Goal: Participate in discussion: Engage in conversation with other users on a specific topic

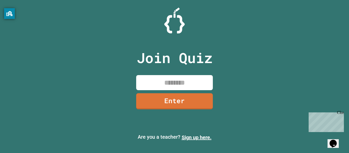
click at [172, 80] on input at bounding box center [174, 82] width 77 height 15
click at [164, 91] on div "Join Quiz Enter" at bounding box center [175, 76] width 86 height 127
click at [175, 85] on input at bounding box center [174, 82] width 77 height 15
type input "********"
click at [158, 98] on link "Enter" at bounding box center [175, 100] width 78 height 17
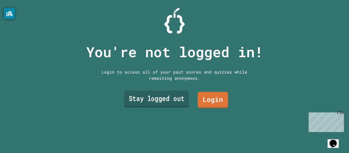
click at [154, 102] on link "Stay logged out" at bounding box center [156, 99] width 65 height 17
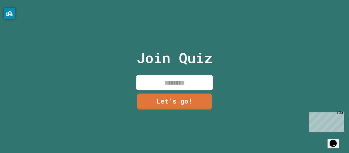
click at [175, 84] on input at bounding box center [174, 82] width 77 height 15
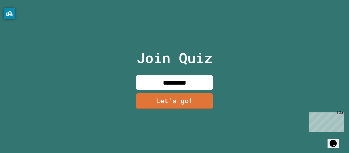
type input "*********"
click at [184, 108] on link "Let's go!" at bounding box center [174, 100] width 72 height 17
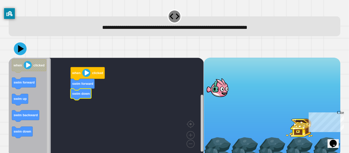
click at [88, 77] on image "Blockly Workspace" at bounding box center [86, 73] width 8 height 8
click at [88, 75] on image "Blockly Workspace" at bounding box center [86, 73] width 8 height 8
click at [339, 115] on div "Close" at bounding box center [340, 113] width 6 height 6
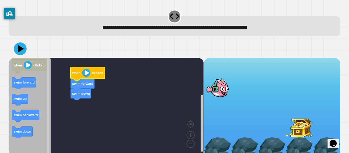
click at [85, 73] on image "Blockly Workspace" at bounding box center [86, 73] width 8 height 8
click at [19, 49] on icon at bounding box center [21, 49] width 7 height 8
click at [225, 81] on div at bounding box center [217, 88] width 27 height 20
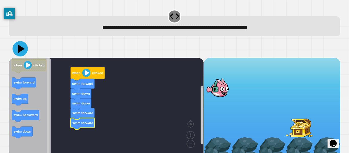
click at [25, 51] on icon at bounding box center [20, 48] width 15 height 15
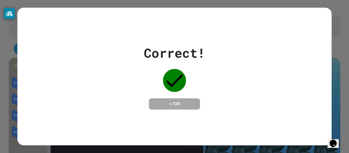
click at [282, 99] on div "Correct! + 720" at bounding box center [174, 76] width 314 height 66
click at [217, 72] on div "Correct! + 720" at bounding box center [174, 76] width 314 height 66
click at [132, 121] on div "Correct! + 720" at bounding box center [174, 77] width 314 height 138
click at [196, 61] on div "Correct! + 720" at bounding box center [174, 76] width 61 height 66
click at [166, 101] on h4 "+ 720" at bounding box center [174, 104] width 41 height 6
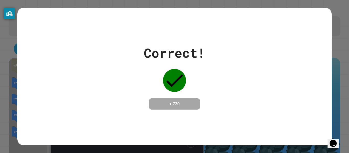
click at [162, 103] on h4 "+ 720" at bounding box center [174, 104] width 41 height 6
click at [265, 104] on div "Correct! + 720" at bounding box center [174, 76] width 314 height 66
click at [179, 91] on div "Correct! + 720" at bounding box center [174, 76] width 61 height 66
click at [281, 59] on div "Correct! + 720" at bounding box center [174, 76] width 314 height 66
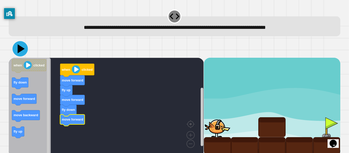
click at [19, 53] on icon at bounding box center [20, 48] width 15 height 15
click at [21, 47] on icon at bounding box center [20, 48] width 15 height 15
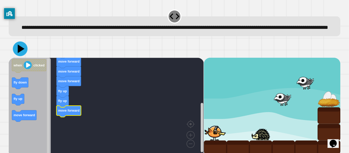
click at [20, 53] on icon at bounding box center [21, 48] width 7 height 8
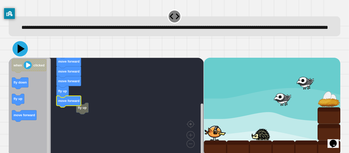
click at [21, 53] on icon at bounding box center [21, 48] width 7 height 9
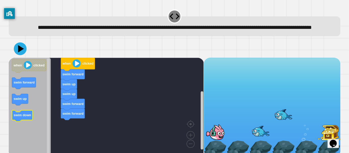
click at [17, 117] on text "swim down" at bounding box center [23, 115] width 18 height 4
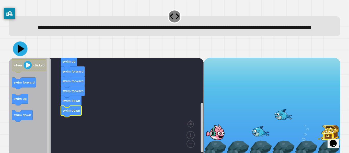
click at [21, 53] on icon at bounding box center [21, 48] width 7 height 8
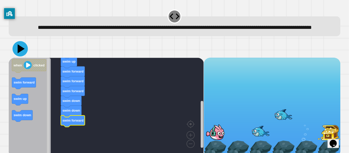
click at [16, 56] on icon at bounding box center [20, 48] width 15 height 15
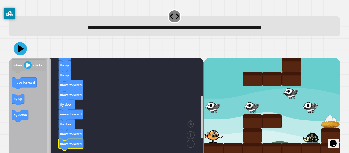
click at [20, 53] on icon at bounding box center [20, 48] width 13 height 13
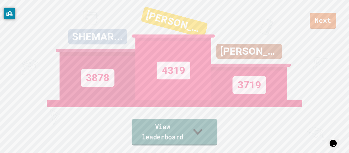
click at [189, 142] on link "View leaderboard" at bounding box center [175, 132] width 86 height 27
click at [316, 17] on link "Next" at bounding box center [322, 20] width 25 height 17
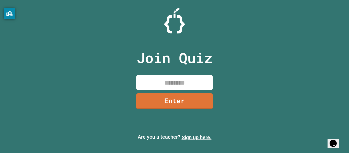
click at [168, 86] on input at bounding box center [174, 82] width 77 height 15
type input "********"
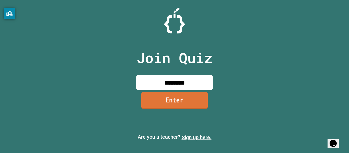
click at [192, 105] on link "Enter" at bounding box center [174, 100] width 67 height 17
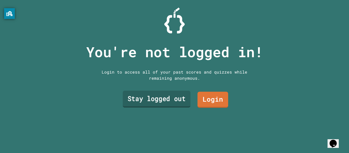
click at [173, 101] on link "Stay logged out" at bounding box center [157, 99] width 68 height 17
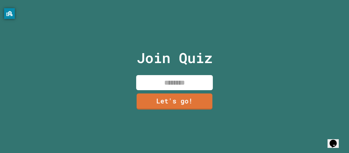
click at [142, 83] on input at bounding box center [174, 82] width 77 height 15
type input "*******"
click at [197, 99] on link "Let's go!" at bounding box center [174, 100] width 78 height 17
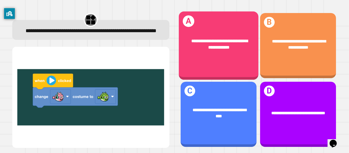
click at [200, 60] on div "**********" at bounding box center [219, 45] width 80 height 68
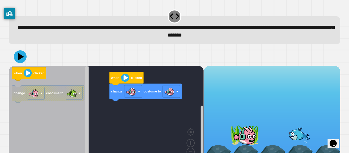
click at [146, 112] on div "change costume to when clicked when clicked change costume to" at bounding box center [106, 115] width 195 height 99
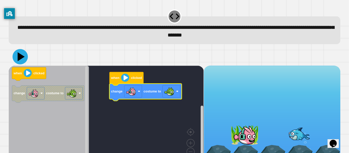
click at [16, 61] on icon at bounding box center [20, 56] width 15 height 15
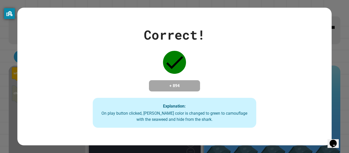
click at [167, 41] on div "Correct!" at bounding box center [174, 34] width 61 height 19
